Goal: Transaction & Acquisition: Purchase product/service

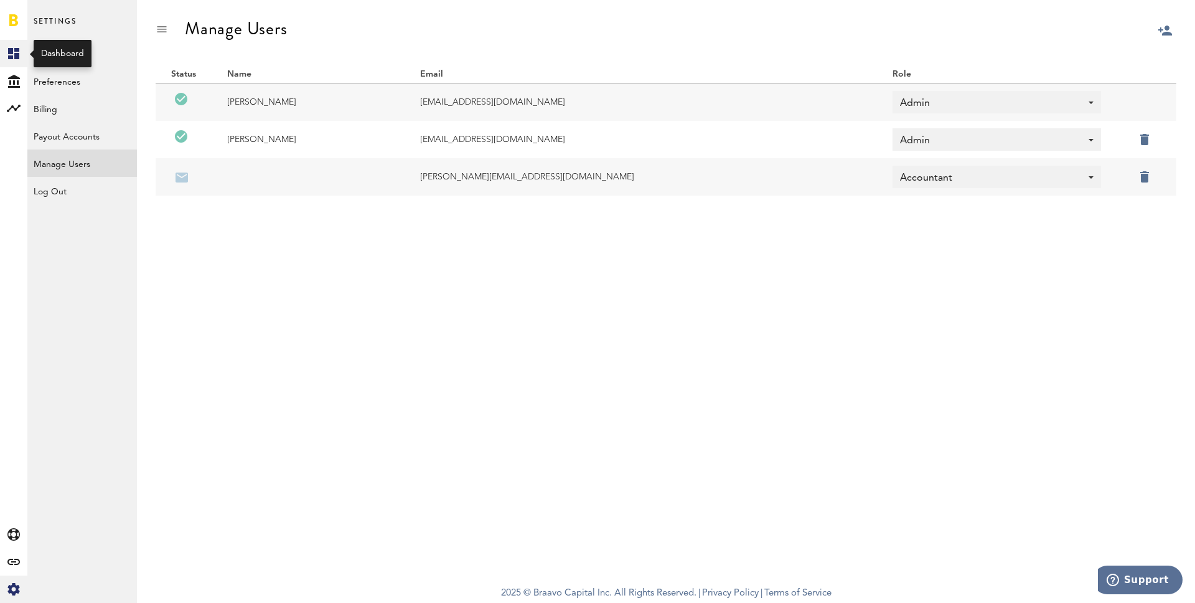
click at [13, 48] on rect at bounding box center [13, 53] width 15 height 15
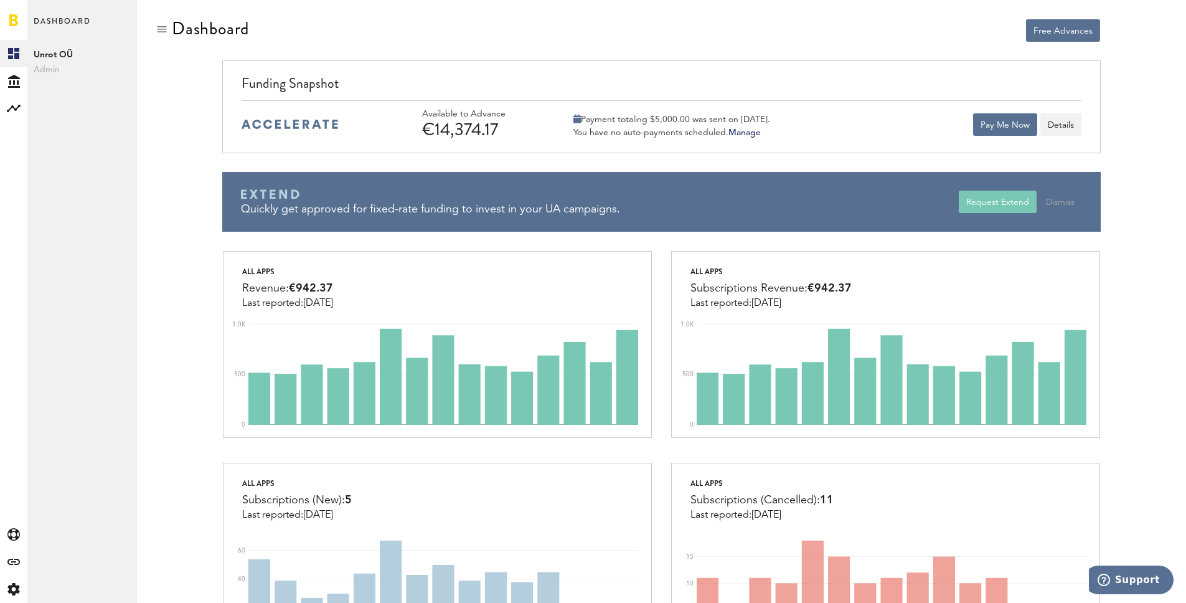
click at [459, 128] on div "€14,374.17" at bounding box center [481, 130] width 118 height 20
click at [458, 128] on div "€14,374.17" at bounding box center [481, 130] width 118 height 20
click at [986, 120] on button "Pay Me Now" at bounding box center [1005, 124] width 64 height 22
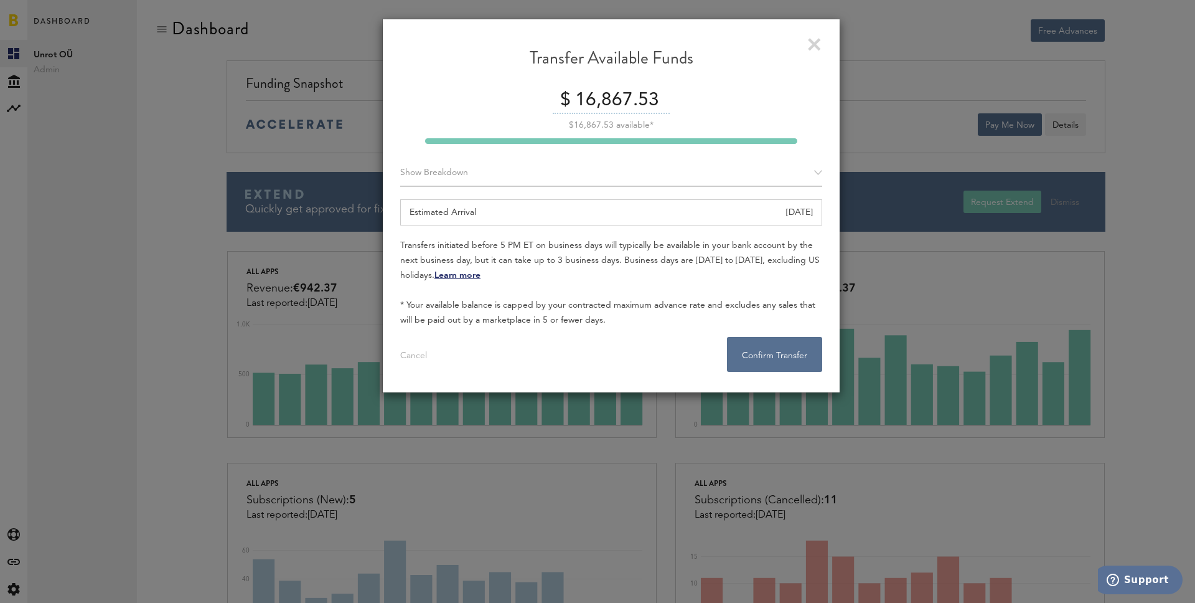
click at [609, 100] on input "16,867.53" at bounding box center [621, 101] width 98 height 26
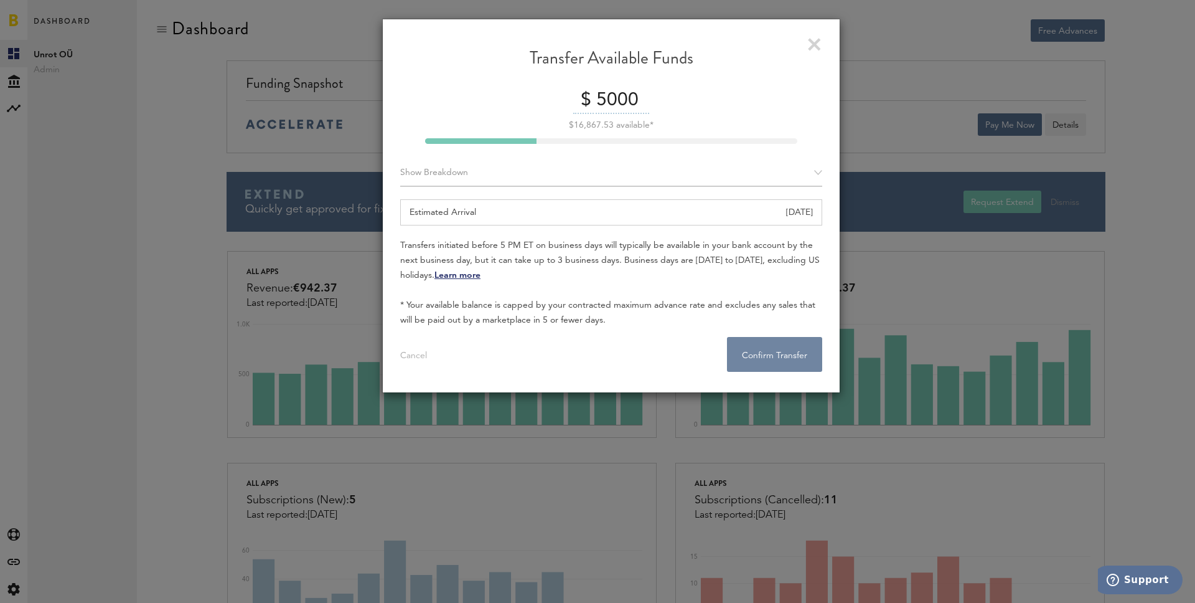
type input "5000"
click at [758, 352] on button "Confirm Transfer . . ." at bounding box center [774, 354] width 95 height 35
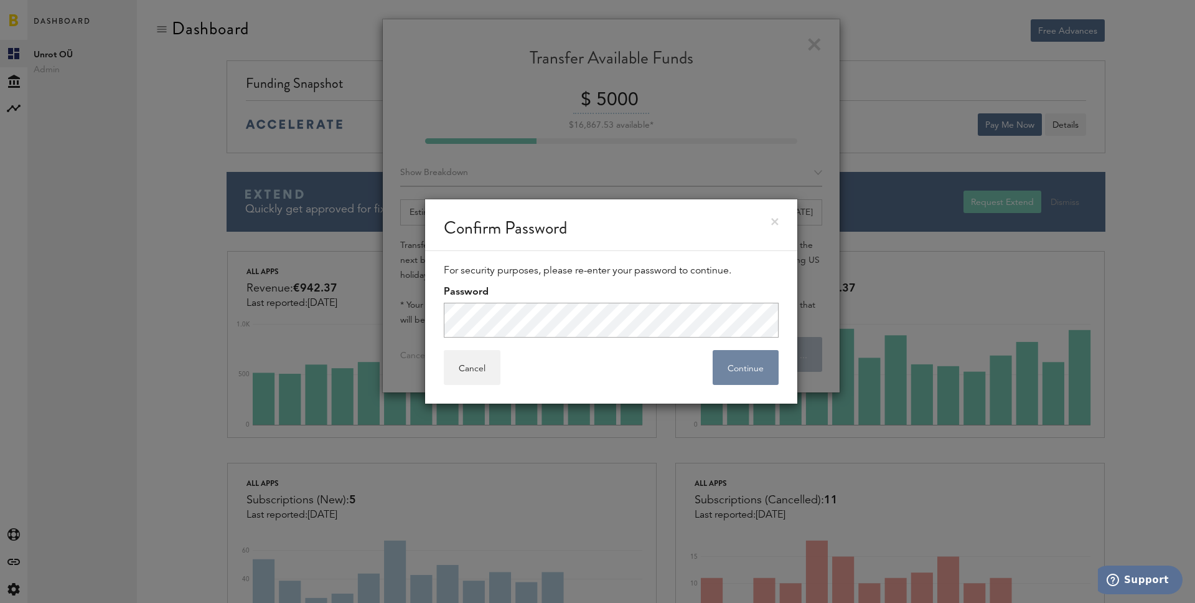
click at [740, 374] on button "Continue" at bounding box center [746, 367] width 66 height 35
